Goal: Information Seeking & Learning: Learn about a topic

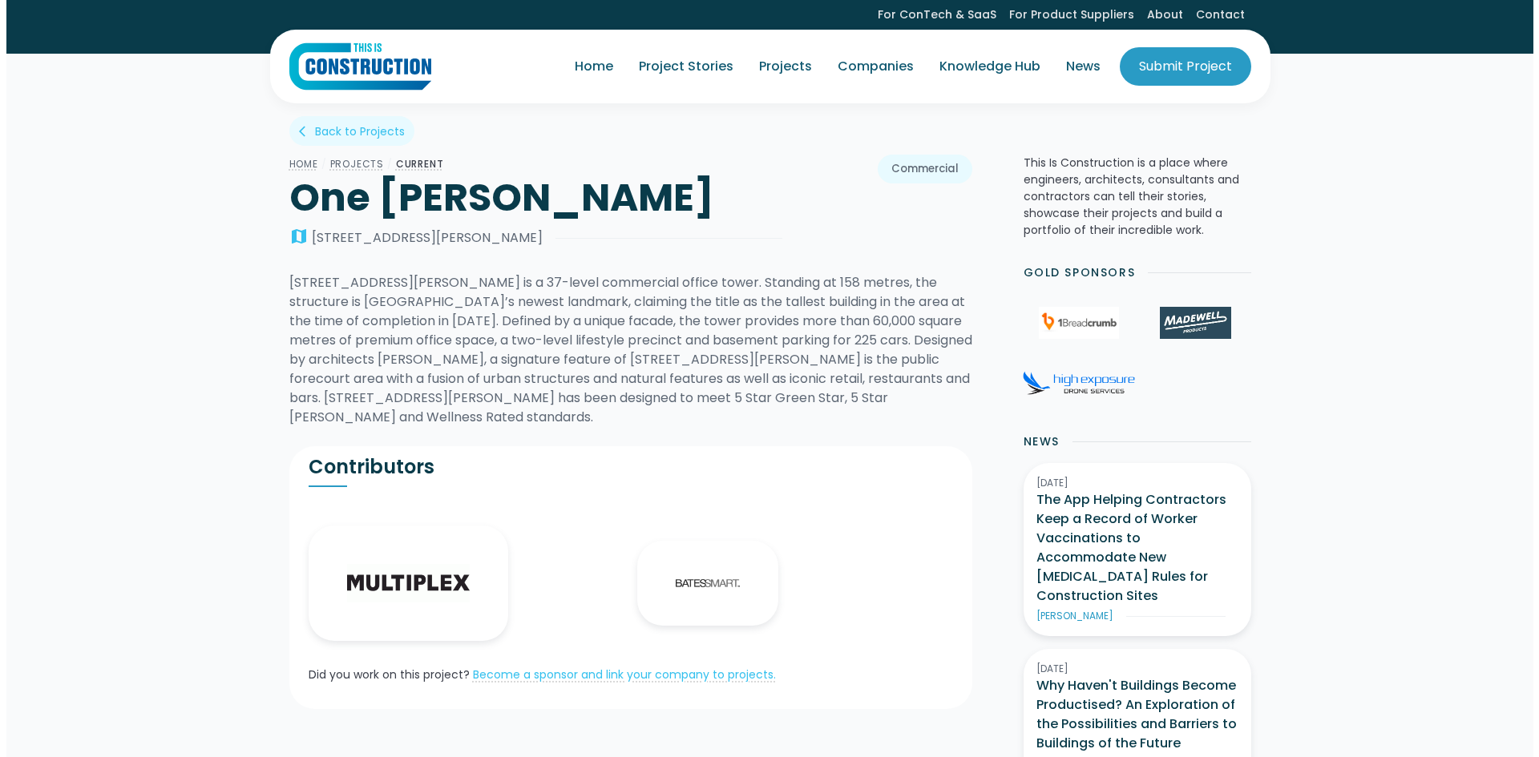
scroll to position [641, 0]
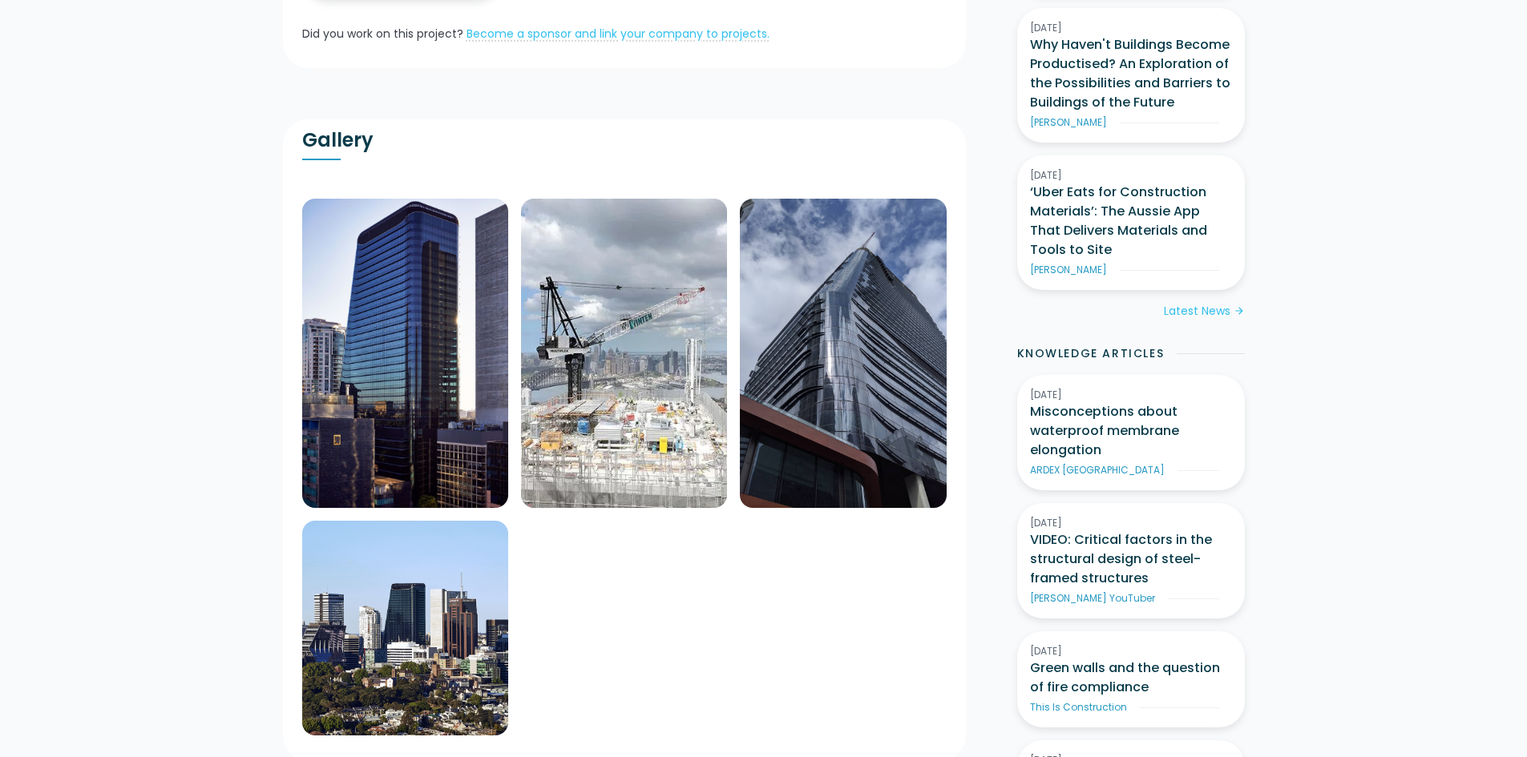
click at [870, 344] on img at bounding box center [843, 353] width 206 height 309
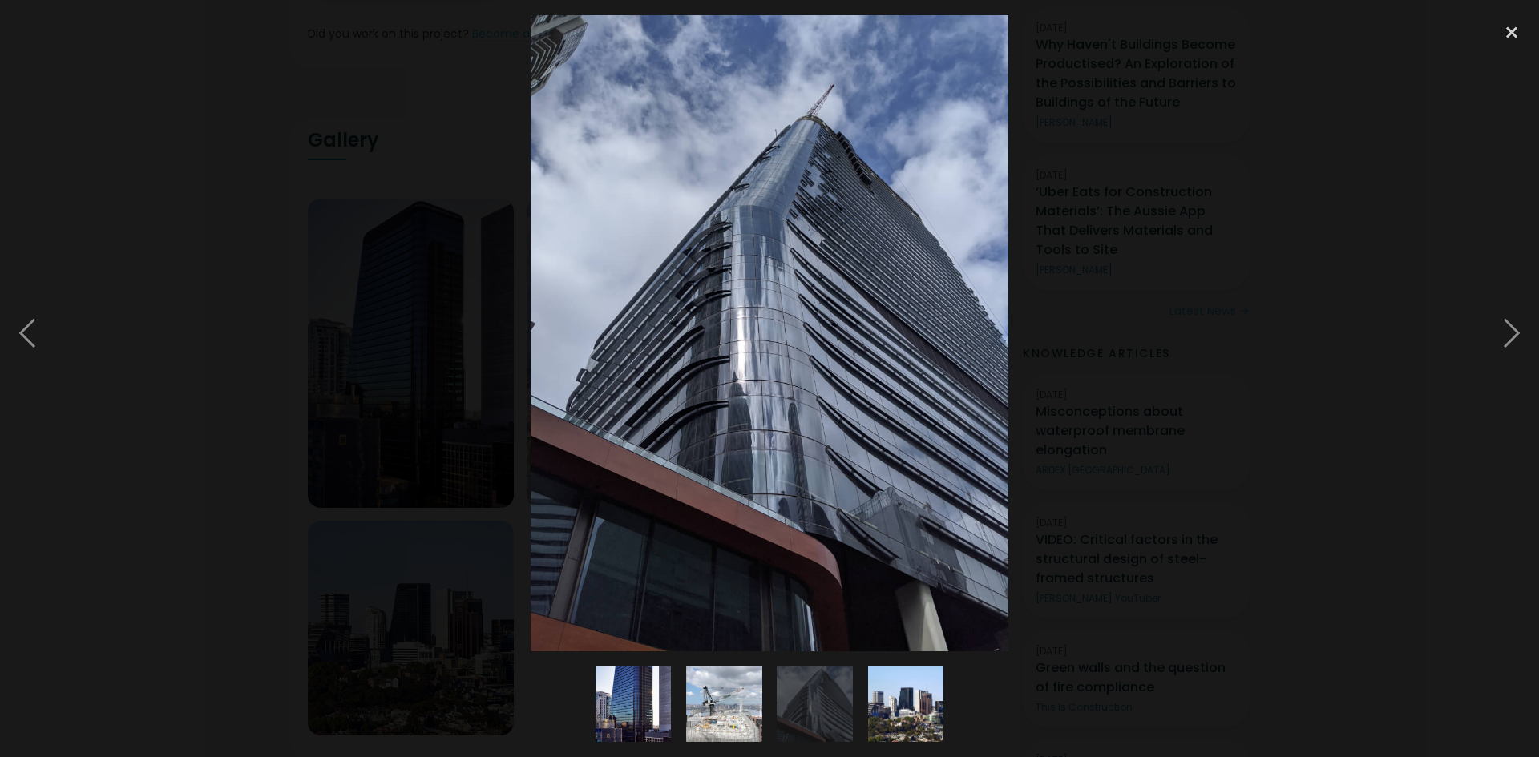
click at [856, 347] on img at bounding box center [769, 333] width 477 height 636
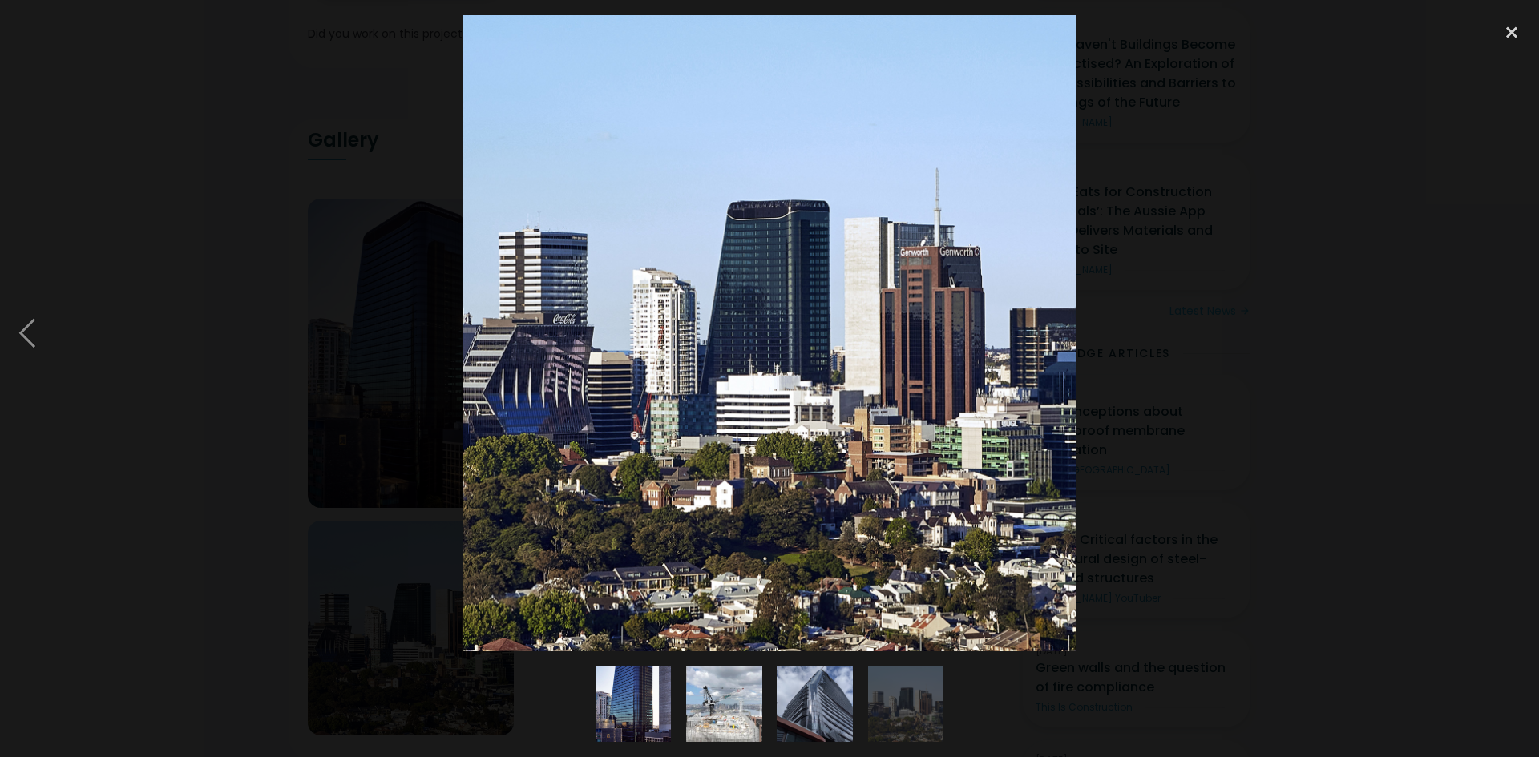
click at [254, 356] on div at bounding box center [769, 333] width 1539 height 636
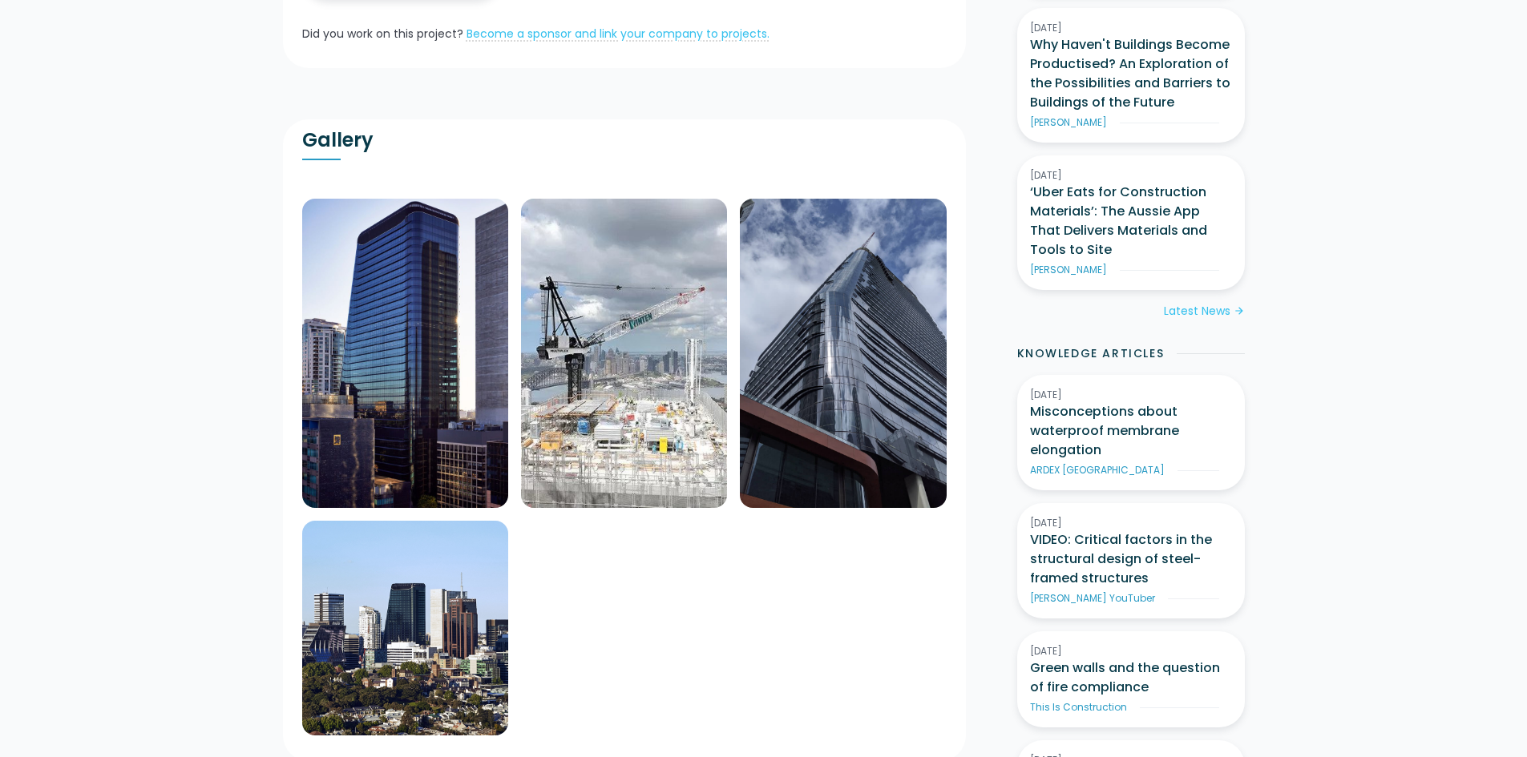
click at [446, 294] on img at bounding box center [405, 353] width 206 height 309
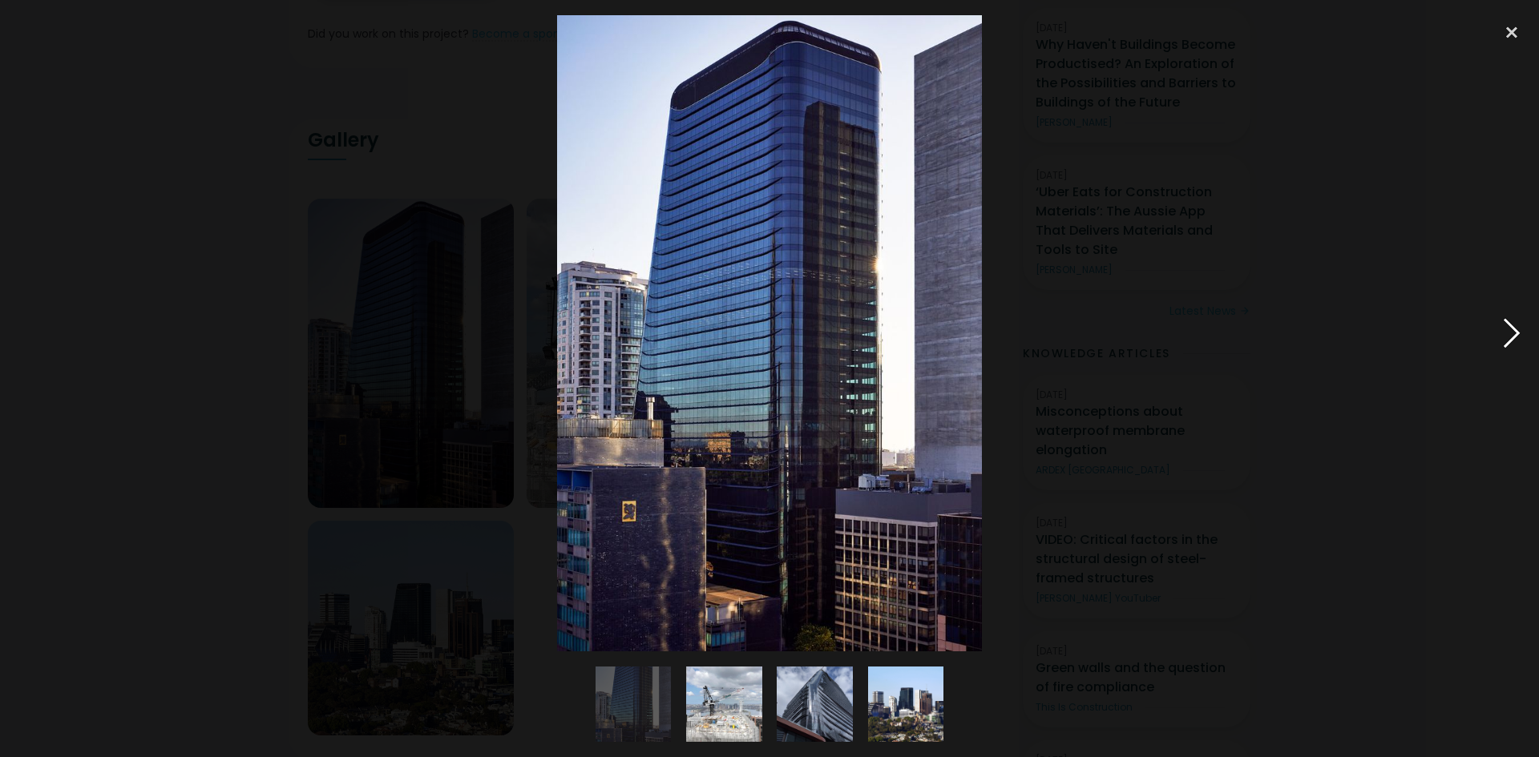
click at [1520, 341] on div at bounding box center [1511, 333] width 55 height 636
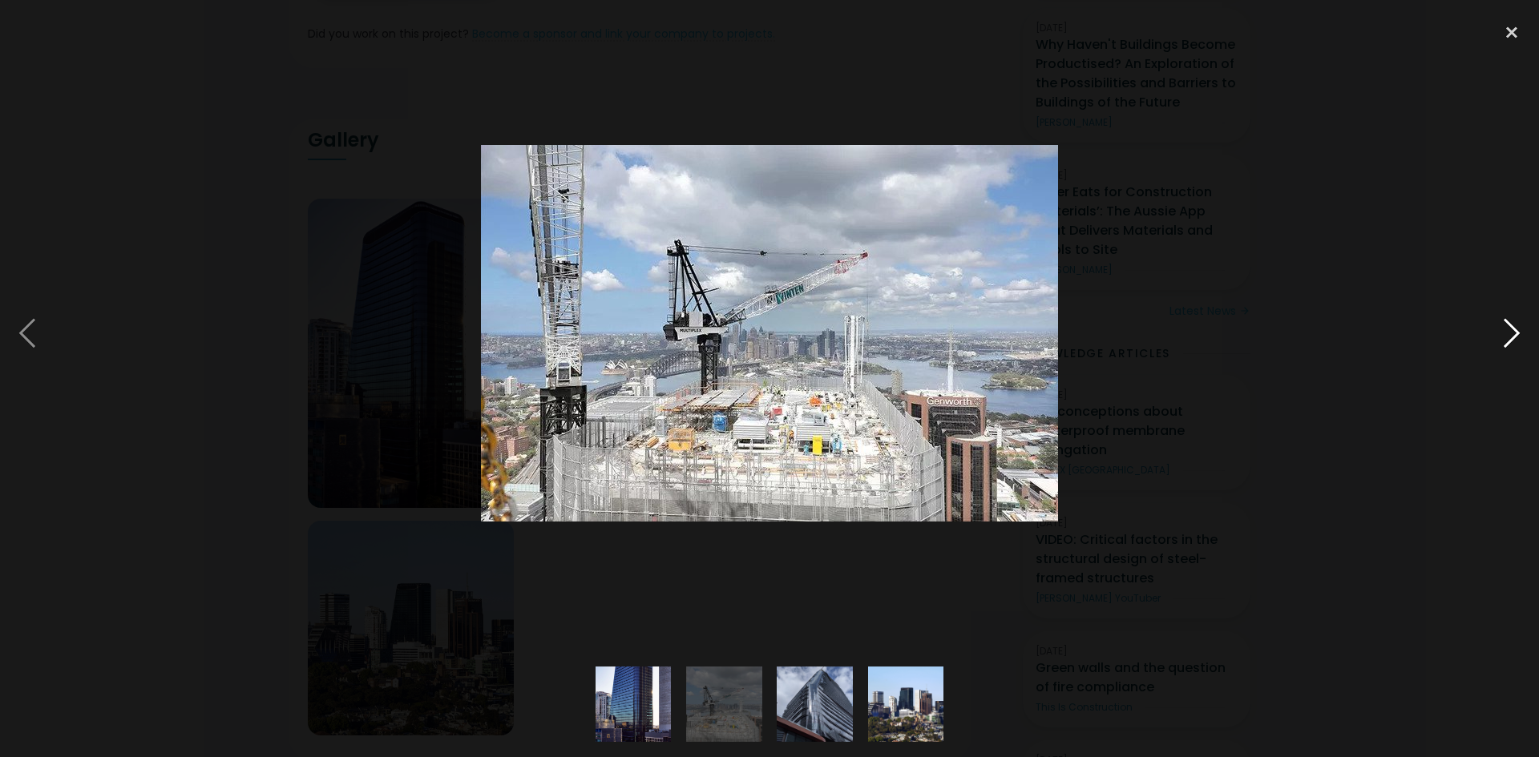
click at [1520, 341] on div at bounding box center [1511, 333] width 55 height 636
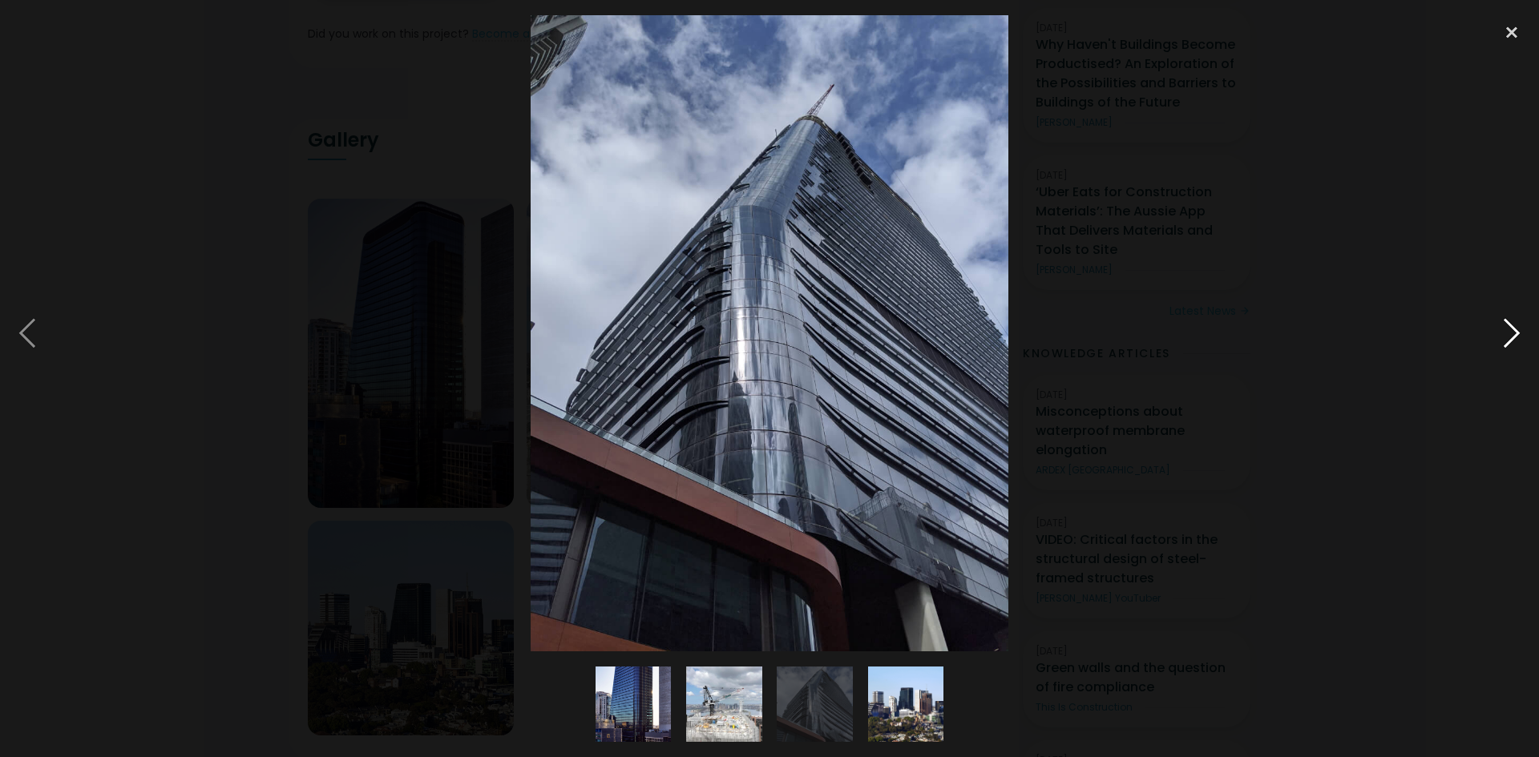
click at [1515, 337] on div at bounding box center [1511, 333] width 55 height 636
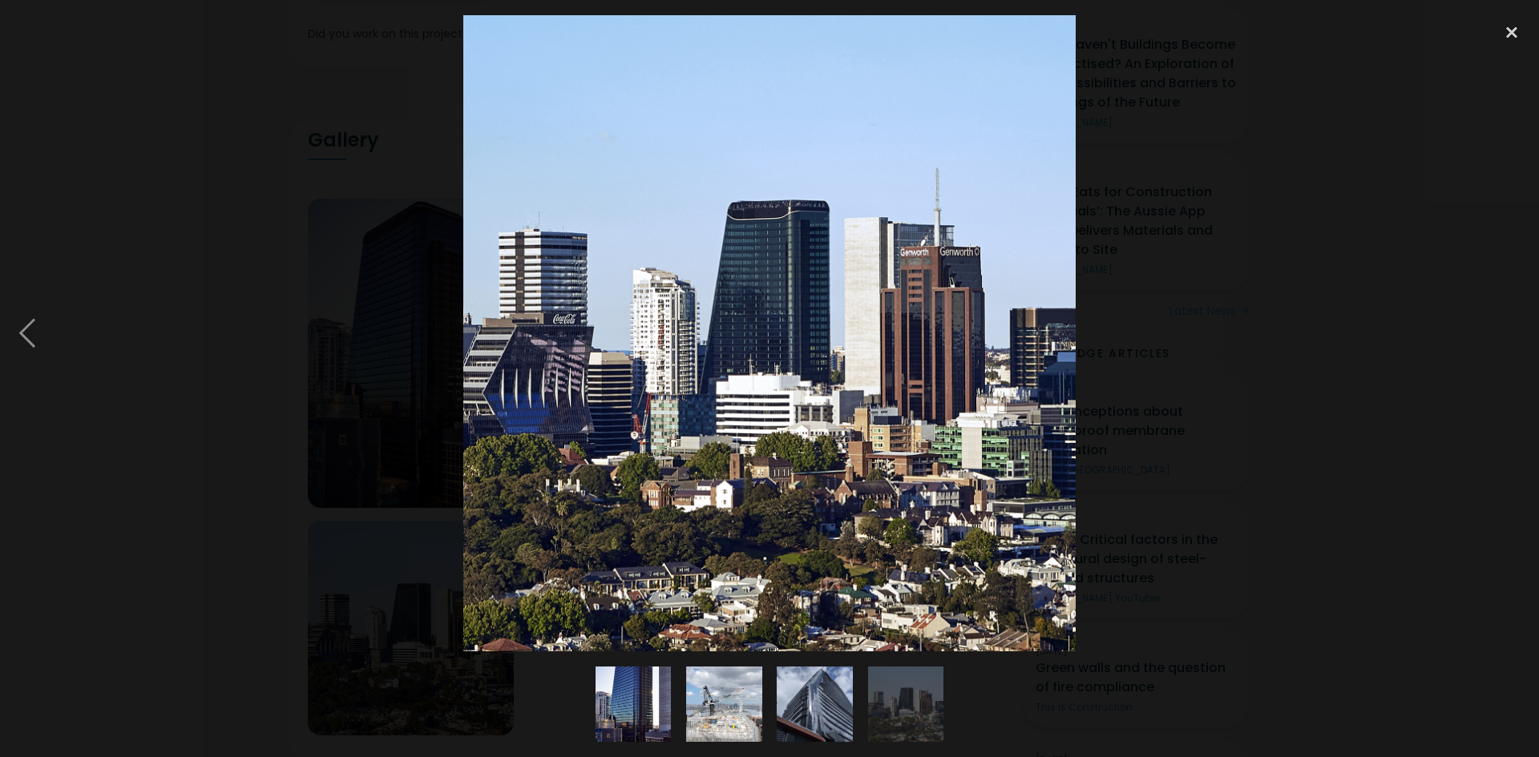
click at [1461, 365] on div at bounding box center [769, 333] width 1539 height 636
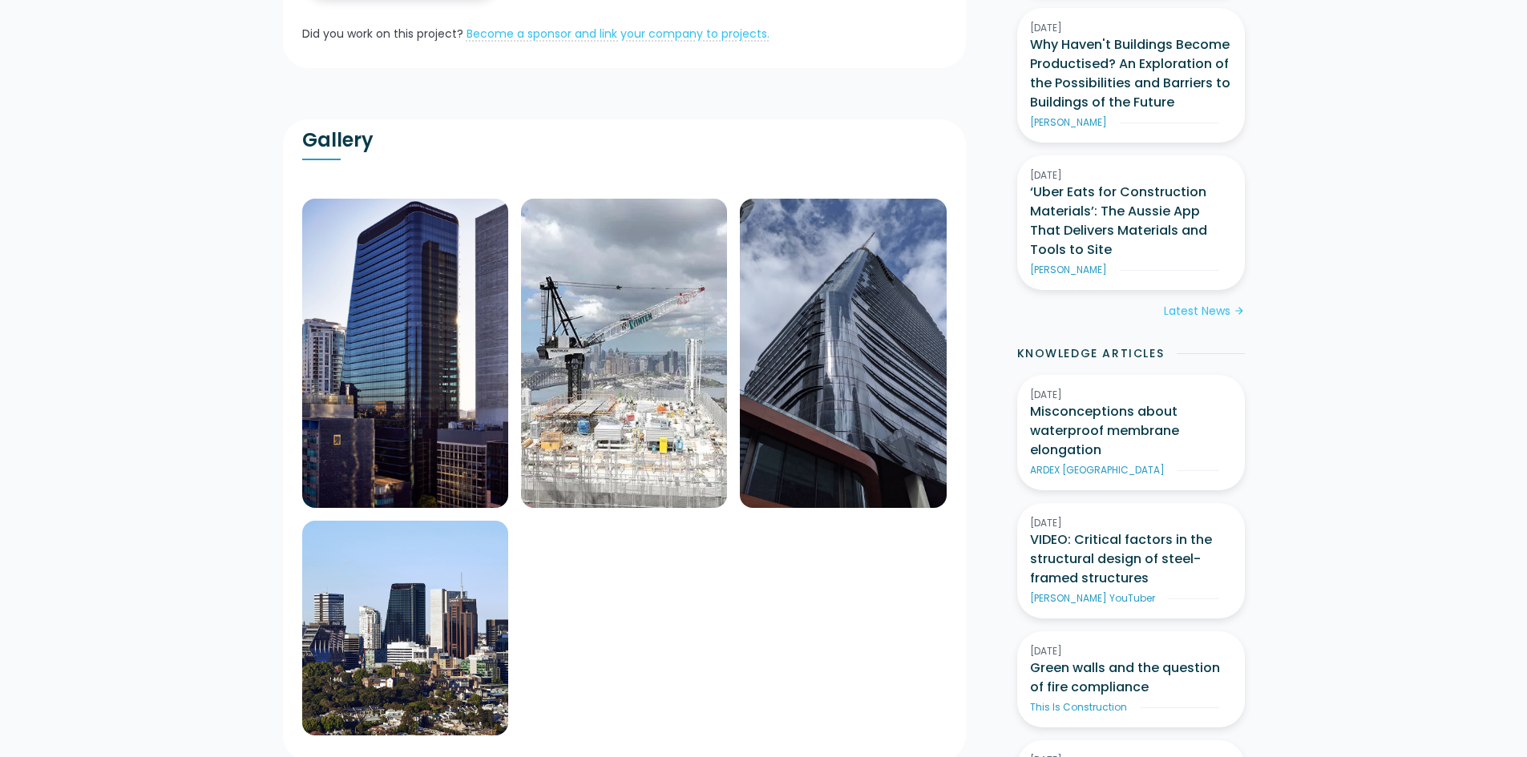
click at [899, 390] on img at bounding box center [843, 353] width 206 height 309
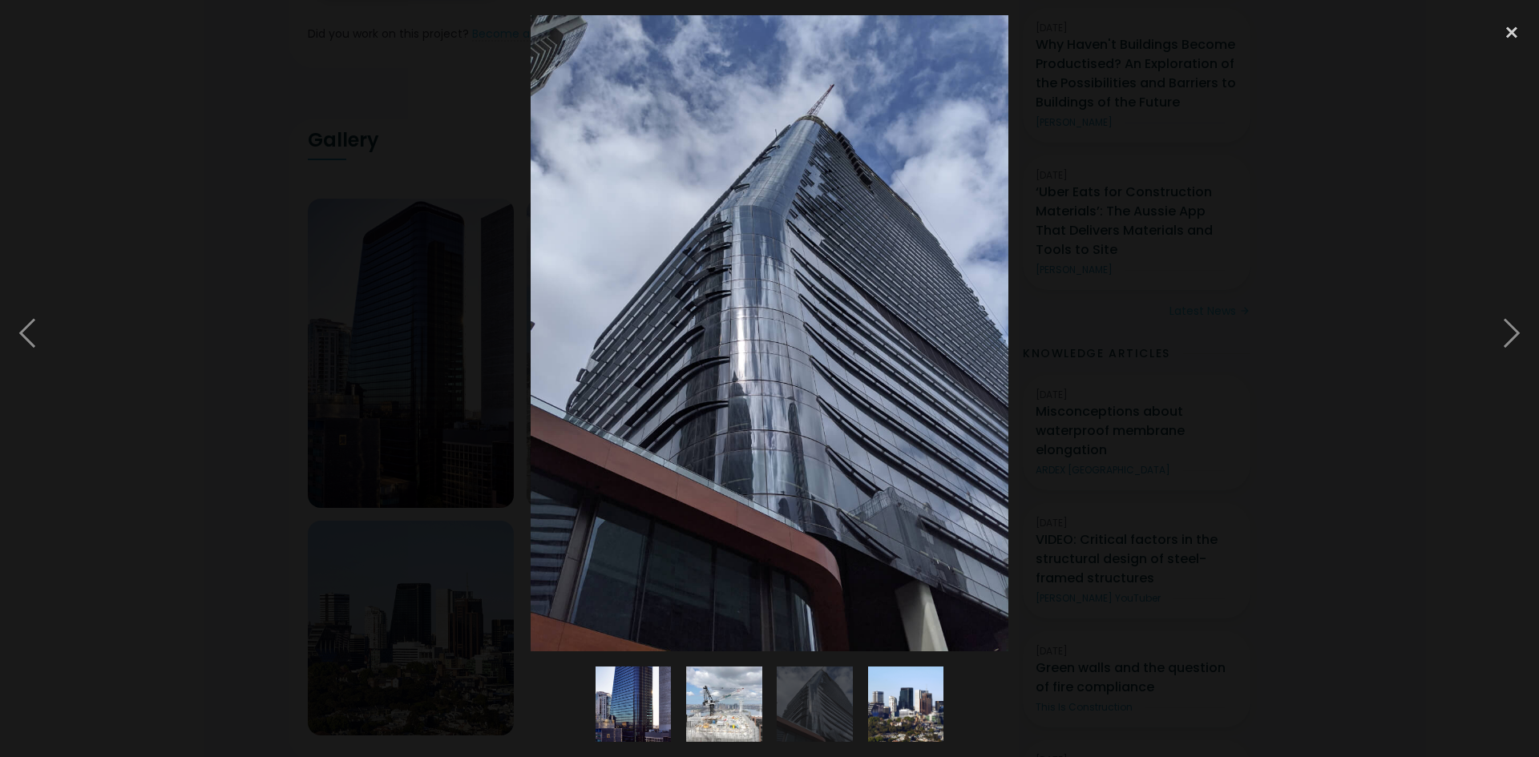
click at [922, 699] on img at bounding box center [906, 704] width 76 height 79
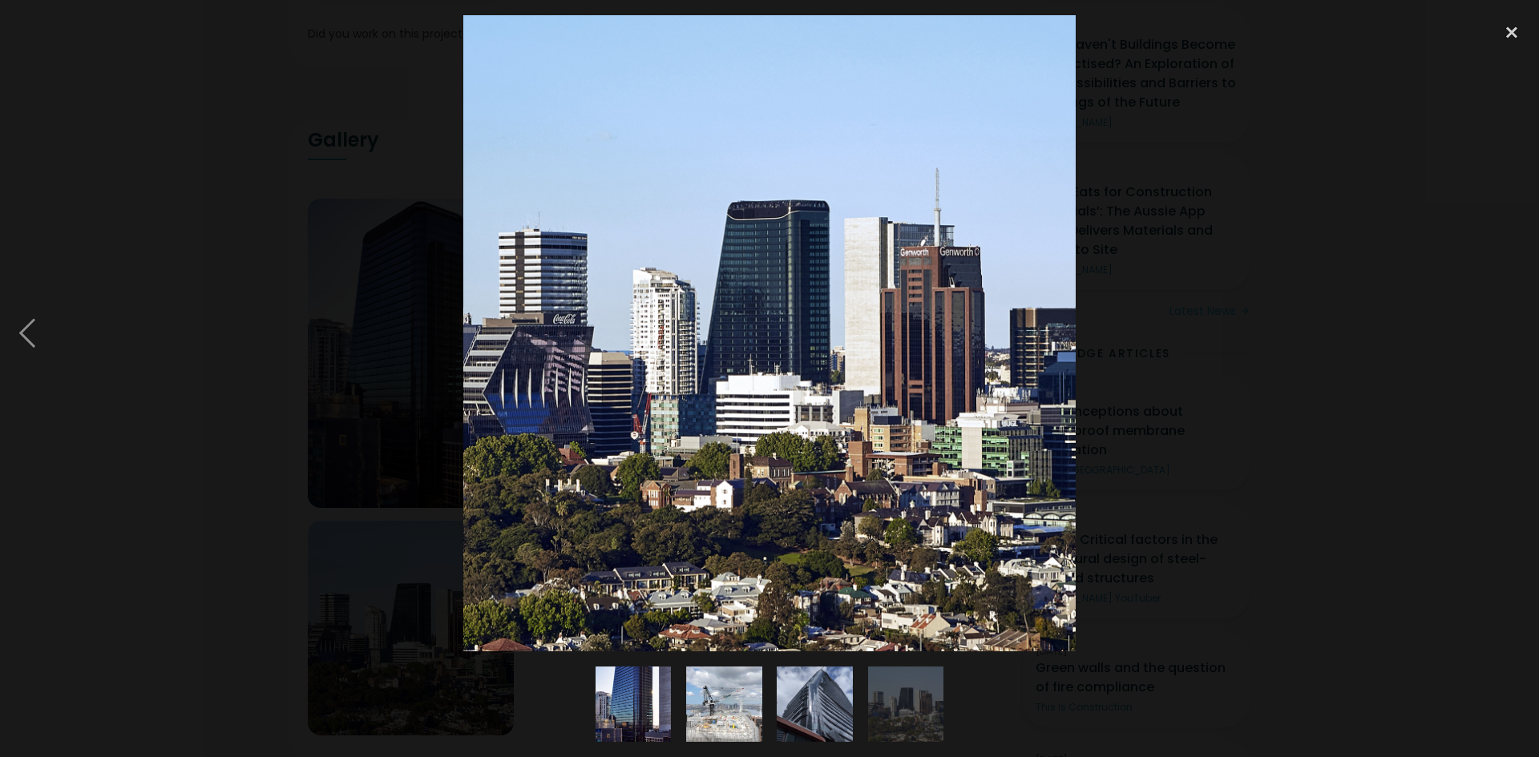
click at [812, 711] on img at bounding box center [815, 704] width 76 height 101
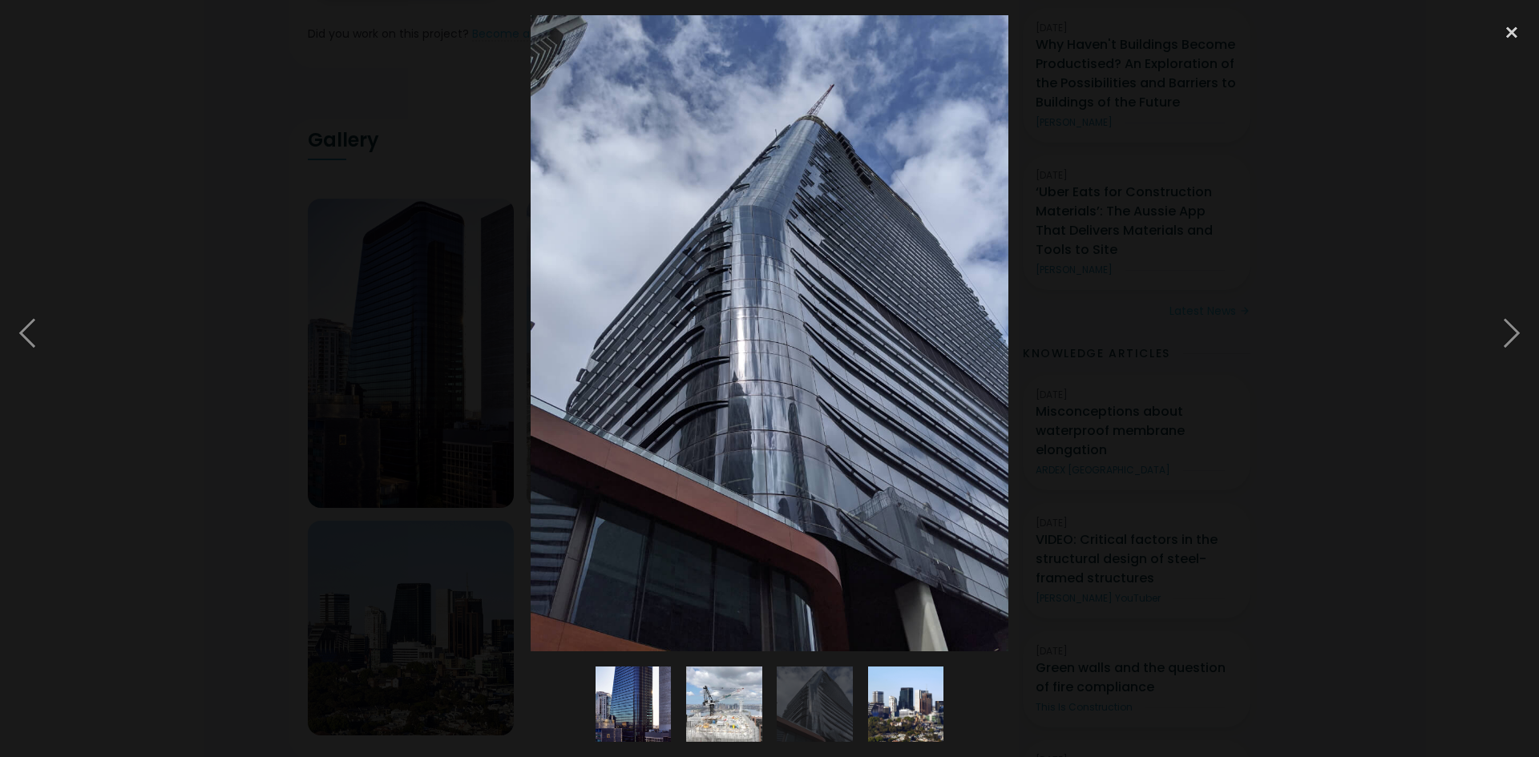
click at [755, 714] on img at bounding box center [724, 705] width 116 height 76
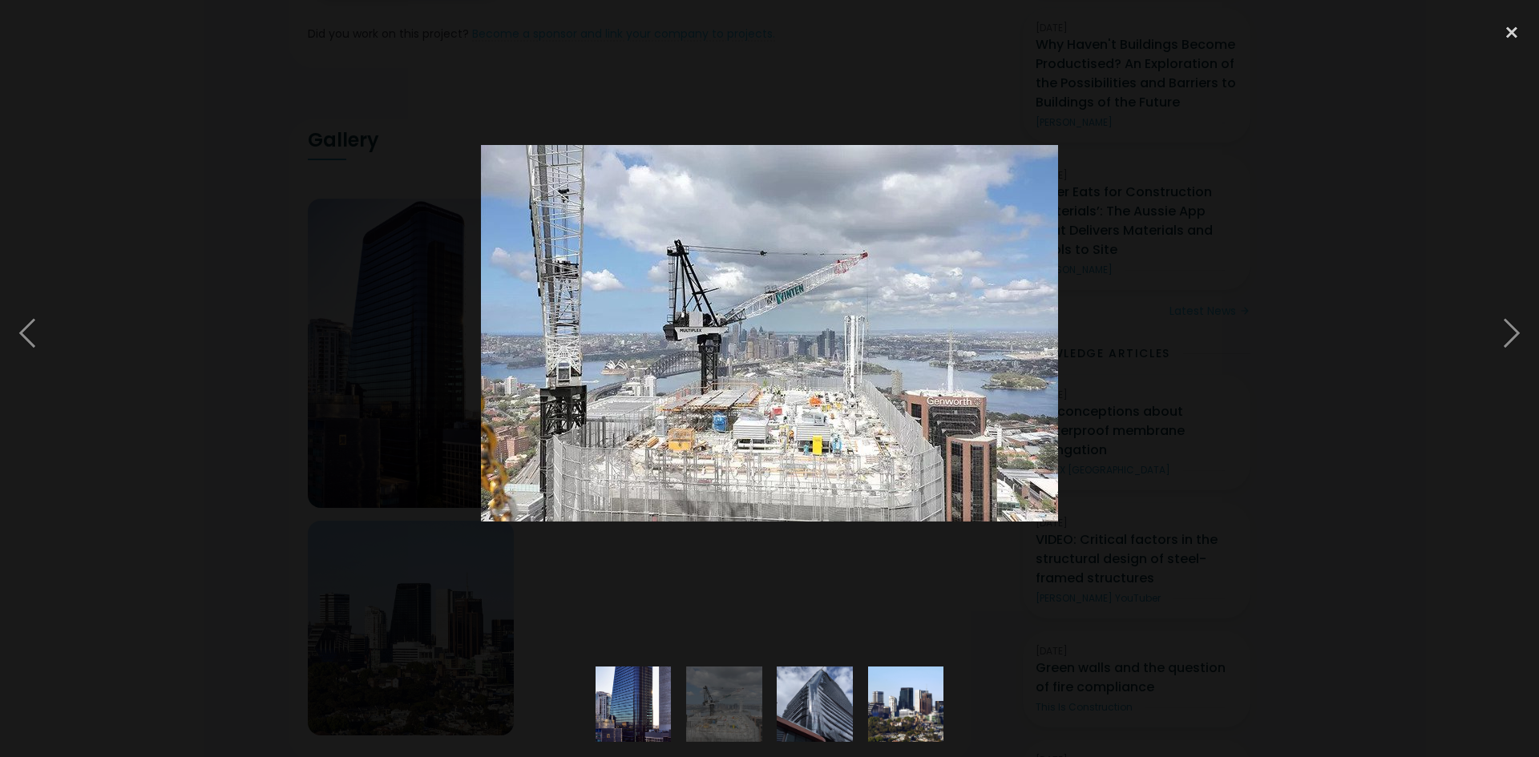
drag, startPoint x: 636, startPoint y: 721, endPoint x: 641, endPoint y: 713, distance: 9.1
click at [635, 721] on img at bounding box center [634, 705] width 76 height 114
